Goal: Communication & Community: Answer question/provide support

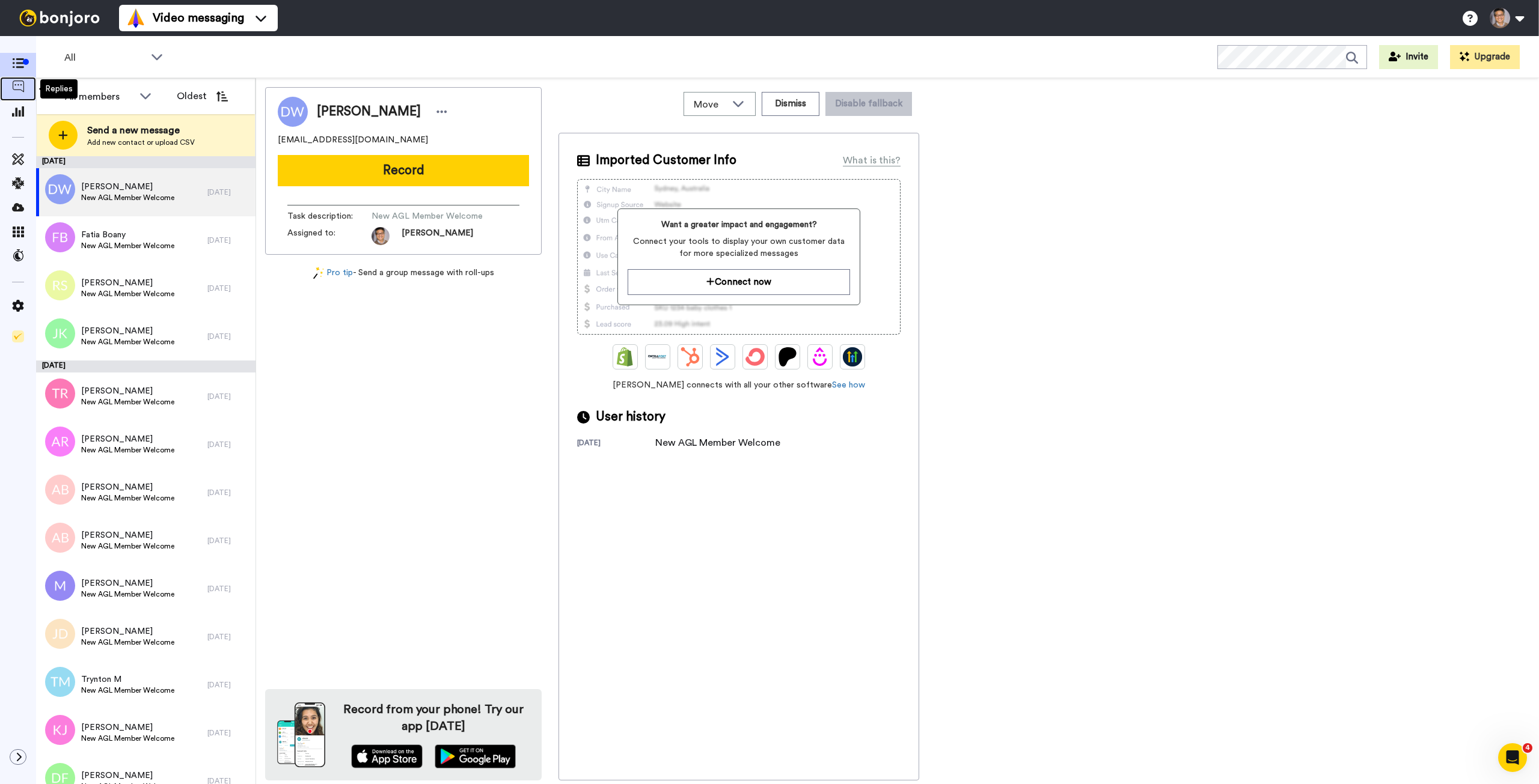
click at [26, 87] on span at bounding box center [18, 88] width 36 height 12
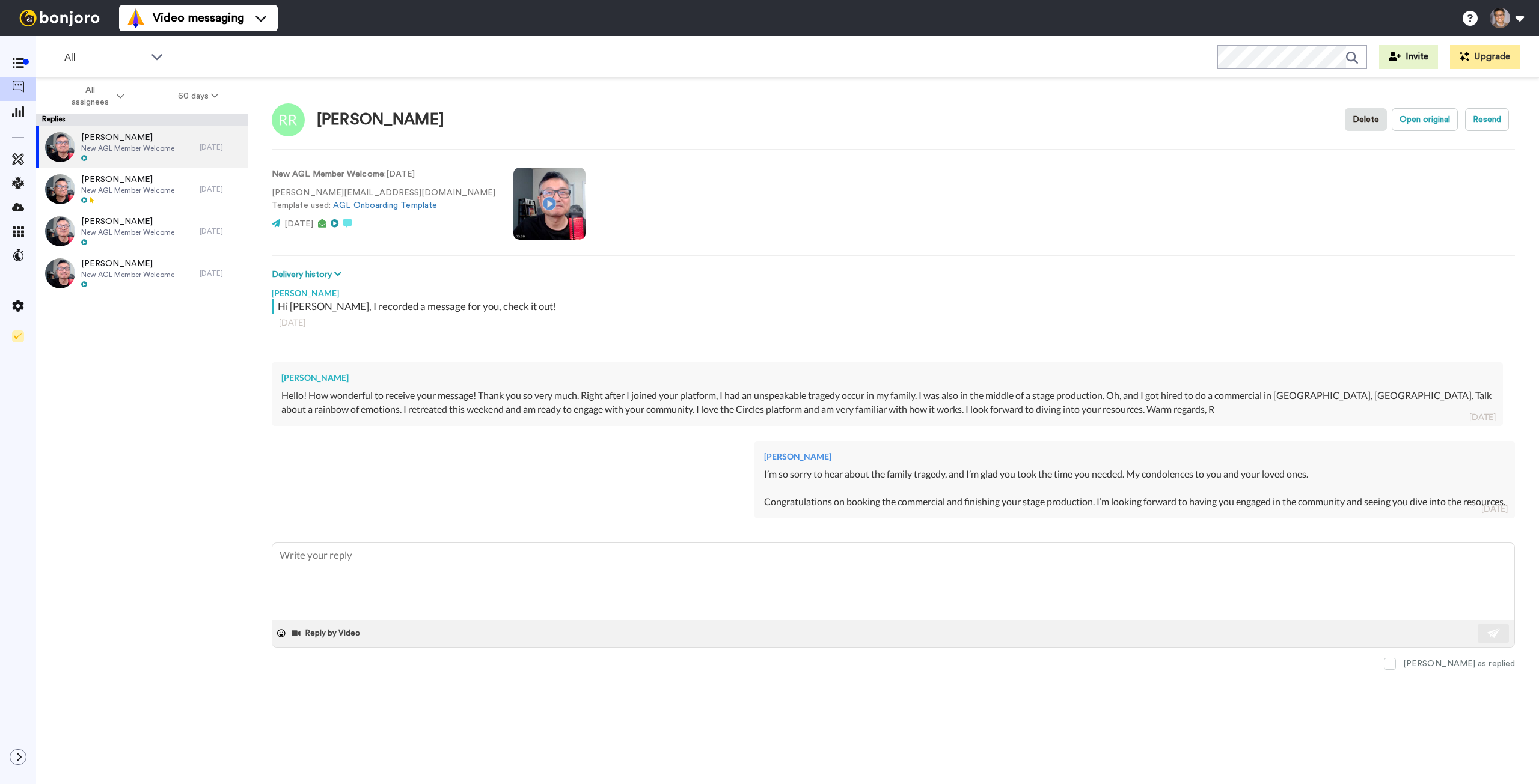
type textarea "x"
